Goal: Task Accomplishment & Management: Manage account settings

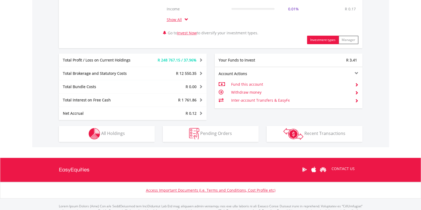
scroll to position [264, 0]
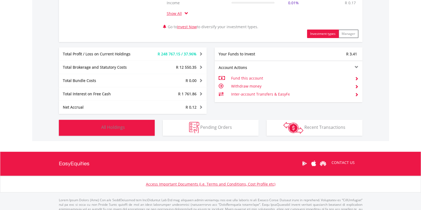
click at [133, 128] on button "Holdings All Holdings" at bounding box center [107, 128] width 96 height 16
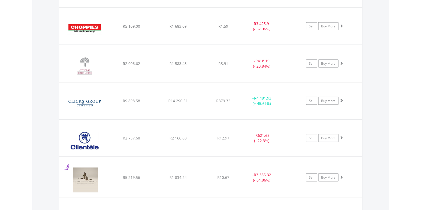
scroll to position [1382, 0]
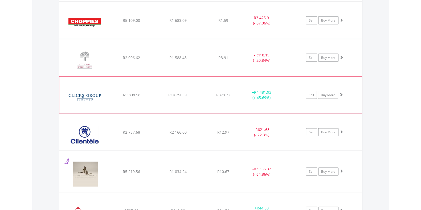
click at [340, 93] on span at bounding box center [341, 95] width 4 height 4
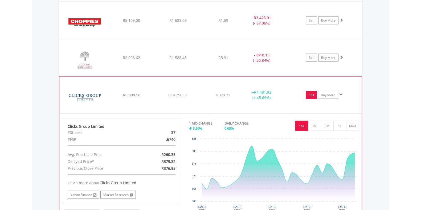
click at [311, 93] on link "Sell" at bounding box center [310, 95] width 11 height 8
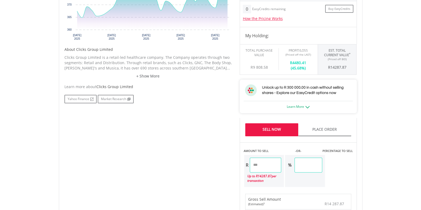
scroll to position [225, 0]
click at [275, 166] on input "********" at bounding box center [266, 164] width 32 height 15
type input "*"
click at [390, 172] on body "My Investments Invest Now New Listings Sell My Recurring Investments Pending Or…" at bounding box center [210, 110] width 421 height 671
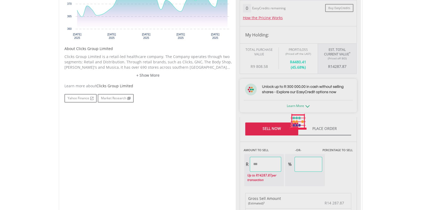
type input "*******"
type input "****"
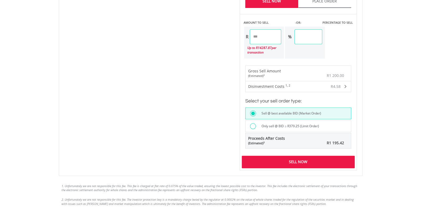
scroll to position [353, 0]
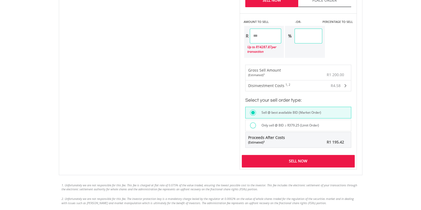
click at [298, 157] on div "Sell Now" at bounding box center [298, 161] width 113 height 12
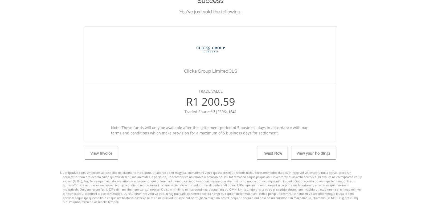
scroll to position [133, 0]
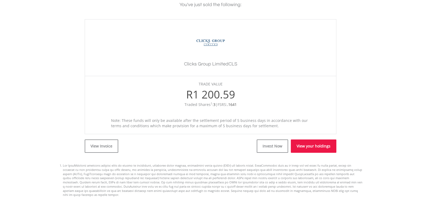
click at [307, 147] on link "View your holdings" at bounding box center [314, 145] width 46 height 13
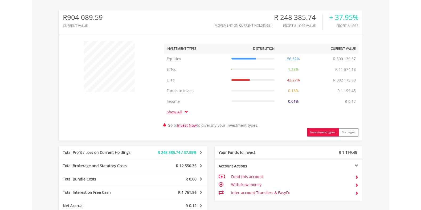
scroll to position [204, 0]
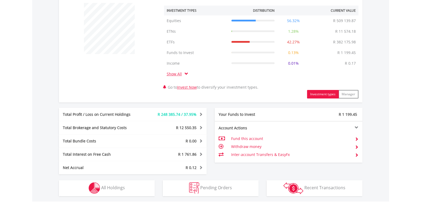
click at [258, 146] on td "Withdraw money" at bounding box center [290, 147] width 119 height 8
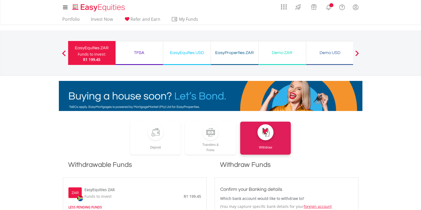
scroll to position [184, 0]
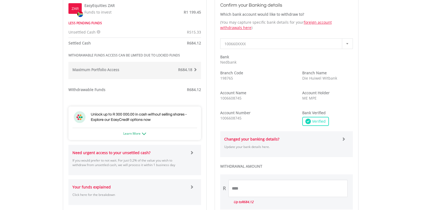
click at [193, 152] on span at bounding box center [192, 153] width 4 height 4
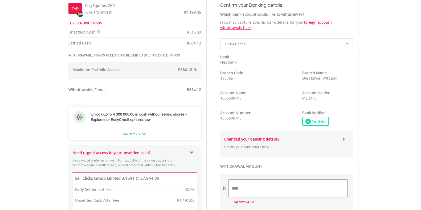
click at [242, 189] on input "****" at bounding box center [287, 188] width 119 height 17
type input "*"
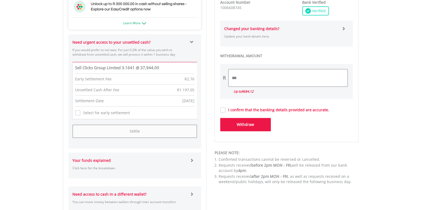
scroll to position [297, 0]
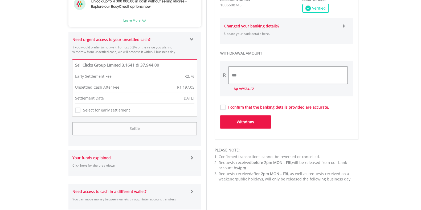
type input "***"
click at [251, 124] on button "Withdraw" at bounding box center [245, 121] width 51 height 13
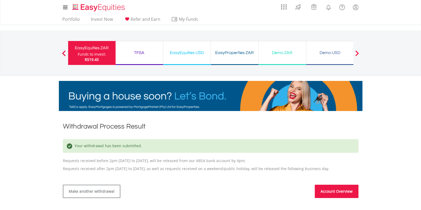
click at [330, 195] on link "Account Overview" at bounding box center [337, 191] width 44 height 13
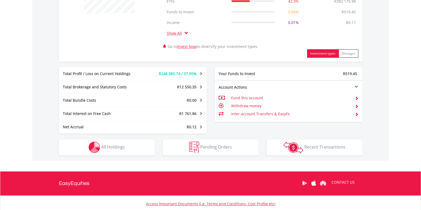
scroll to position [244, 0]
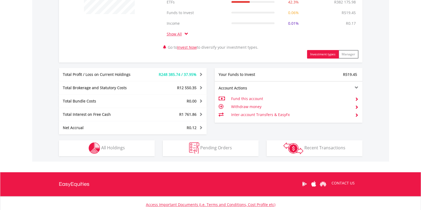
click at [243, 107] on td "Withdraw money" at bounding box center [290, 107] width 119 height 8
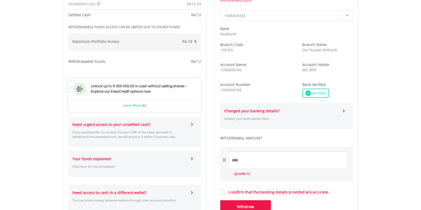
scroll to position [216, 0]
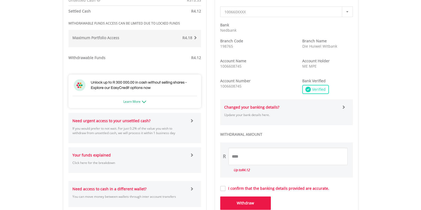
click at [192, 120] on span at bounding box center [192, 121] width 4 height 4
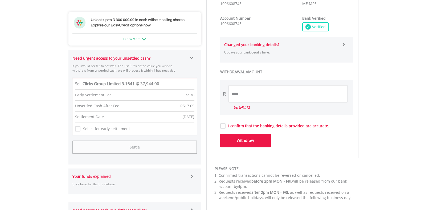
scroll to position [281, 0]
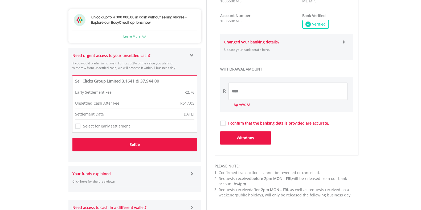
click at [137, 144] on button "Settle" at bounding box center [134, 144] width 125 height 13
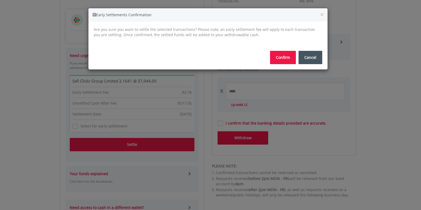
click at [284, 58] on button "Confirm" at bounding box center [283, 57] width 26 height 13
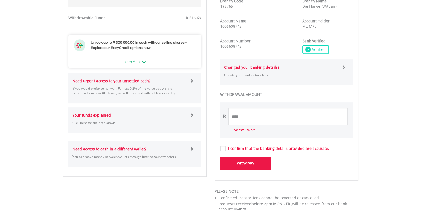
scroll to position [281, 0]
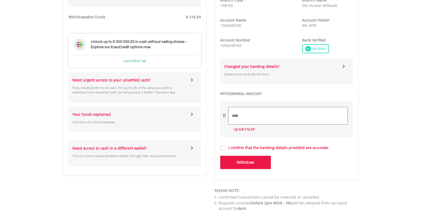
click at [255, 117] on input "****" at bounding box center [287, 115] width 119 height 17
type input "*"
type input "***"
click at [246, 163] on button "Withdraw" at bounding box center [245, 162] width 51 height 13
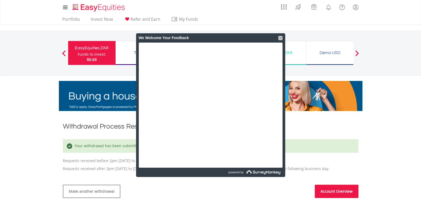
click at [281, 37] on div at bounding box center [280, 38] width 4 height 4
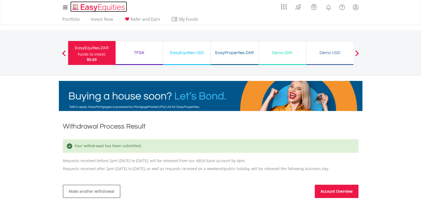
click at [93, 5] on img "Home page" at bounding box center [99, 7] width 56 height 9
